Goal: Task Accomplishment & Management: Use online tool/utility

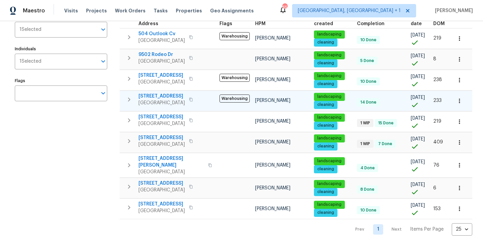
scroll to position [84, 0]
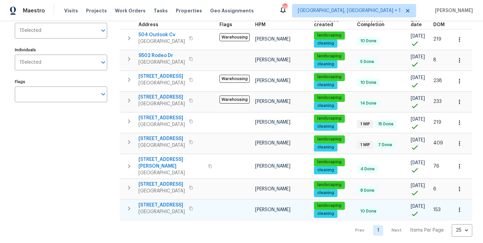
click at [166, 203] on span "720 Tanglewood Dr" at bounding box center [161, 205] width 46 height 7
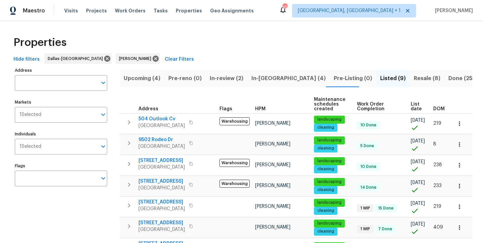
scroll to position [0, 0]
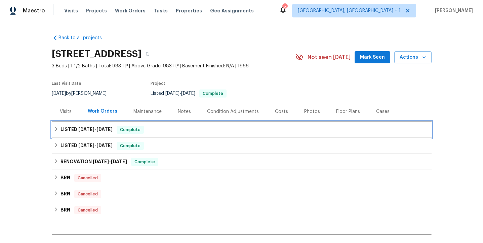
click at [113, 132] on h6 "LISTED 7/31/25 - 9/11/25" at bounding box center [86, 130] width 52 height 8
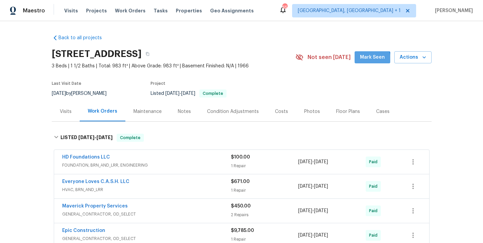
click at [370, 59] on span "Mark Seen" at bounding box center [372, 57] width 25 height 8
click at [183, 116] on div "Notes" at bounding box center [184, 112] width 29 height 20
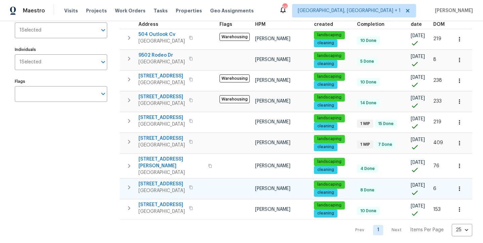
scroll to position [84, 0]
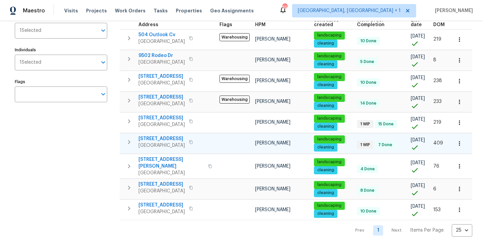
click at [169, 139] on span "[STREET_ADDRESS]" at bounding box center [161, 139] width 46 height 7
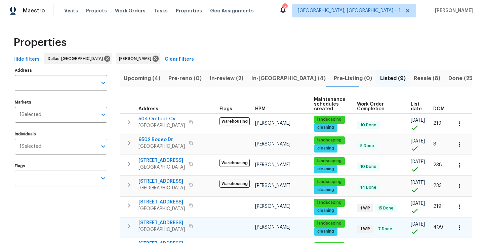
scroll to position [0, 0]
click at [413, 78] on span "Resale (8)" at bounding box center [426, 78] width 27 height 9
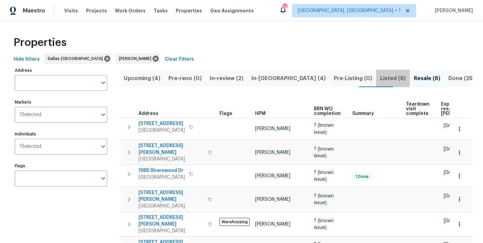
click at [380, 81] on span "Listed (9)" at bounding box center [393, 78] width 26 height 9
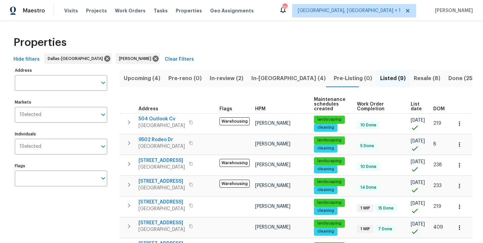
click at [264, 84] on button "In-reno (4)" at bounding box center [288, 78] width 82 height 17
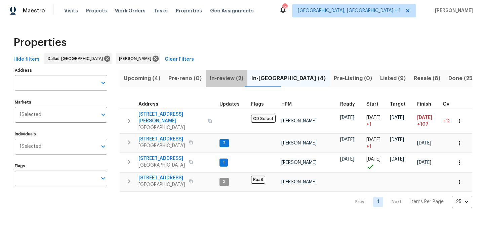
click at [221, 78] on span "In-review (2)" at bounding box center [227, 78] width 34 height 9
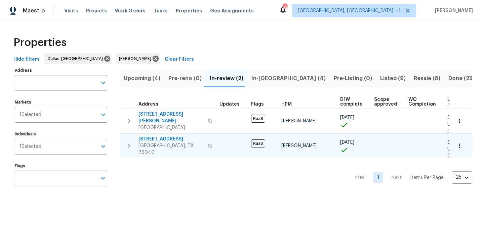
click at [155, 139] on span "1612 Tyler Ave" at bounding box center [170, 139] width 65 height 7
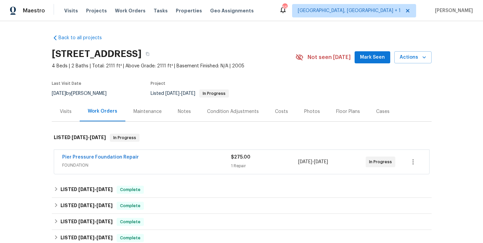
click at [310, 113] on div "Photos" at bounding box center [312, 111] width 16 height 7
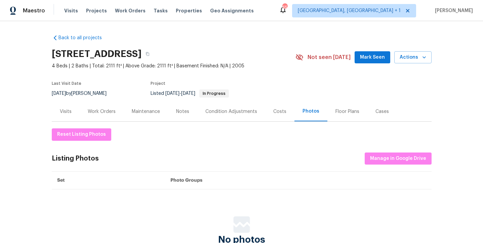
click at [182, 112] on div "Notes" at bounding box center [182, 111] width 13 height 7
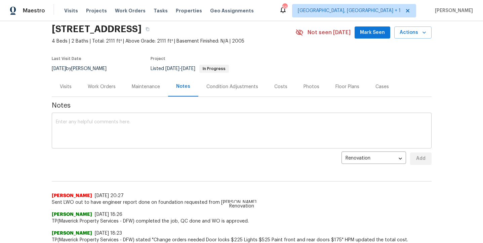
scroll to position [26, 0]
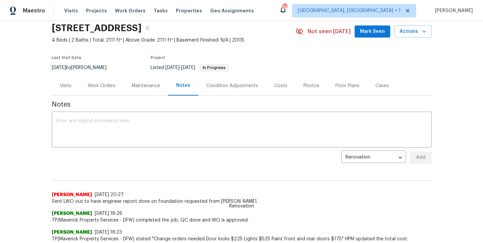
click at [101, 88] on div "Work Orders" at bounding box center [102, 86] width 28 height 7
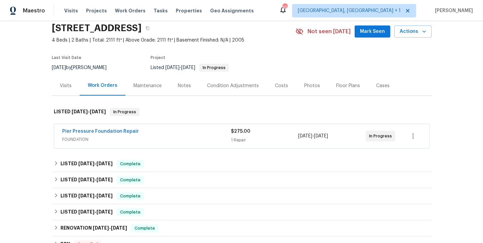
click at [93, 129] on span "Pier Pressure Foundation Repair" at bounding box center [100, 131] width 77 height 7
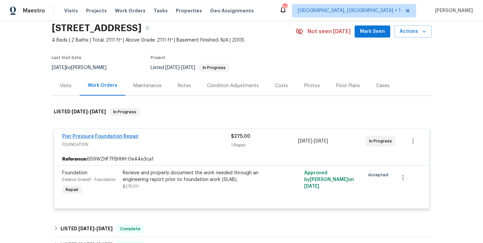
click at [95, 135] on link "Pier Pressure Foundation Repair" at bounding box center [100, 136] width 77 height 5
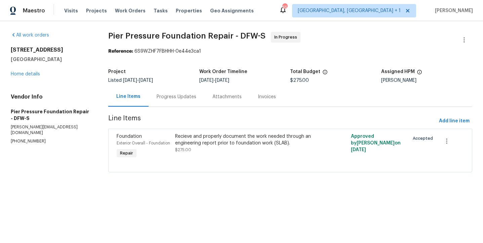
click at [171, 99] on div "Progress Updates" at bounding box center [176, 97] width 40 height 7
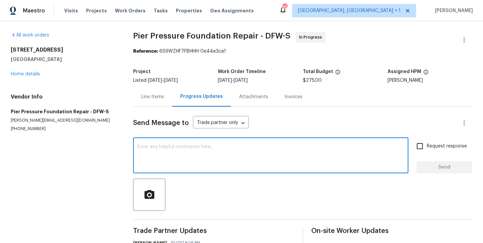
click at [172, 150] on textarea at bounding box center [270, 157] width 267 height 24
click at [155, 147] on textarea at bounding box center [270, 157] width 267 height 24
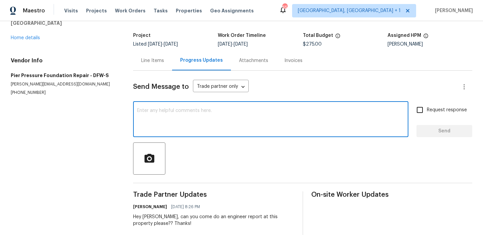
scroll to position [36, 0]
click at [153, 119] on textarea at bounding box center [270, 120] width 267 height 24
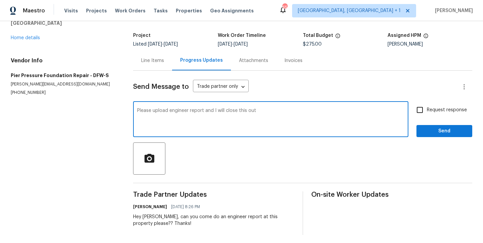
type textarea "Please upload engineer report and I will close this out."
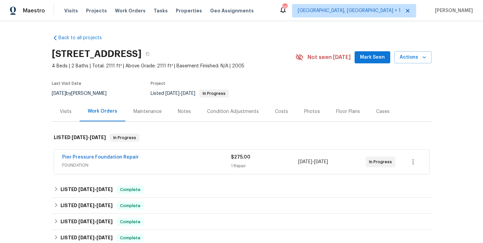
click at [107, 161] on span "Pier Pressure Foundation Repair" at bounding box center [100, 157] width 77 height 7
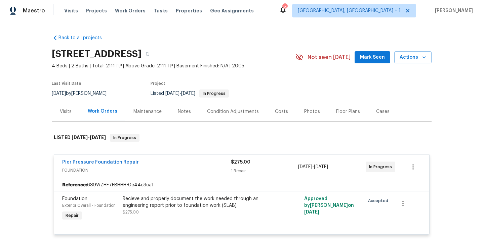
click at [108, 164] on link "Pier Pressure Foundation Repair" at bounding box center [100, 162] width 77 height 5
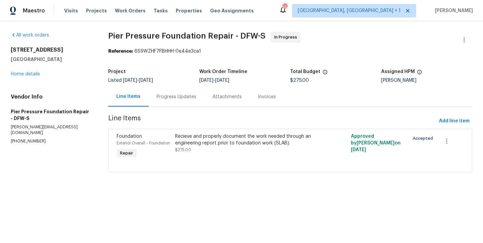
click at [166, 96] on div "Progress Updates" at bounding box center [176, 97] width 40 height 7
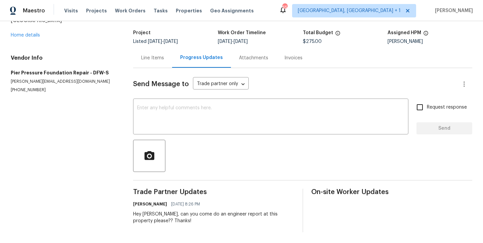
scroll to position [39, 0]
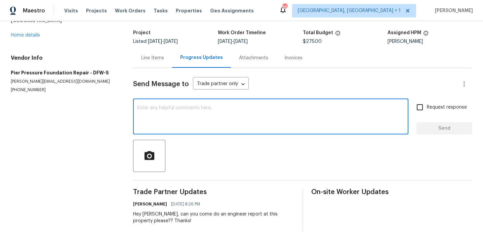
click at [169, 126] on textarea at bounding box center [270, 118] width 267 height 24
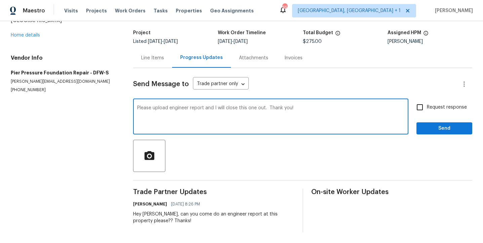
type textarea "Please upload engineer report and I will close this one out. Thank you!"
click at [430, 106] on span "Request response" at bounding box center [446, 107] width 40 height 7
click at [426, 106] on input "Request response" at bounding box center [419, 107] width 14 height 14
checkbox input "true"
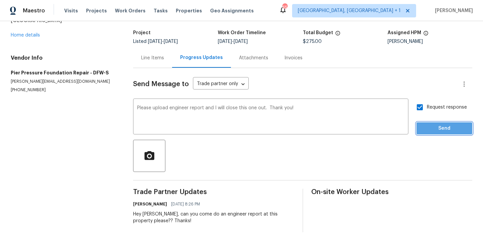
click at [434, 125] on span "Send" at bounding box center [443, 129] width 45 height 8
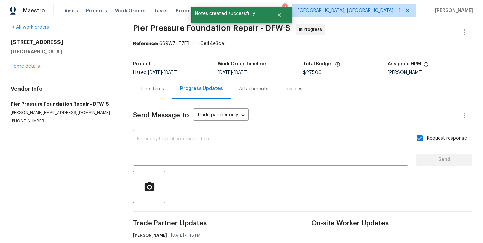
click at [24, 67] on link "Home details" at bounding box center [25, 66] width 29 height 5
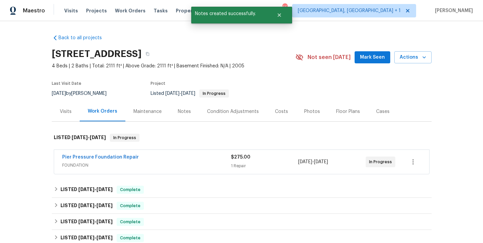
click at [367, 61] on button "Mark Seen" at bounding box center [372, 57] width 36 height 12
